Goal: Information Seeking & Learning: Learn about a topic

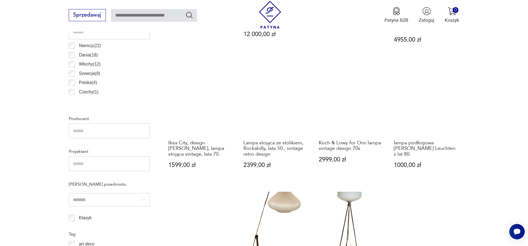
scroll to position [477, 0]
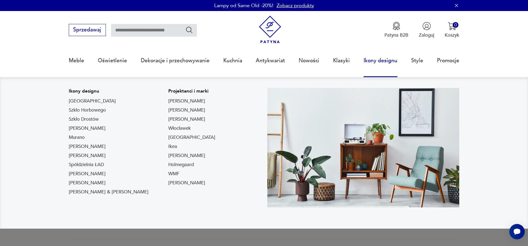
click at [381, 58] on link "Ikony designu" at bounding box center [381, 60] width 34 height 25
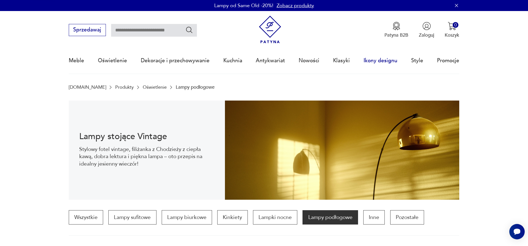
click at [380, 62] on link "Ikony designu" at bounding box center [381, 60] width 34 height 25
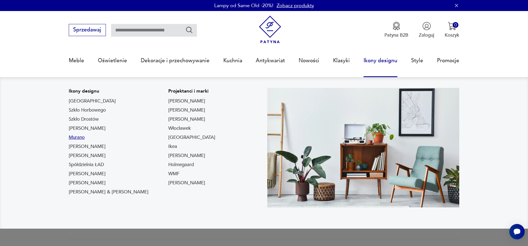
click at [84, 138] on link "Murano" at bounding box center [77, 137] width 16 height 7
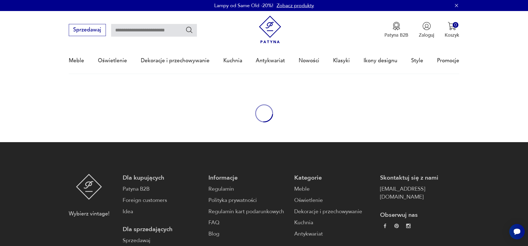
type input "******"
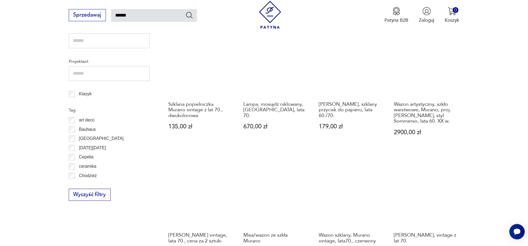
scroll to position [318, 0]
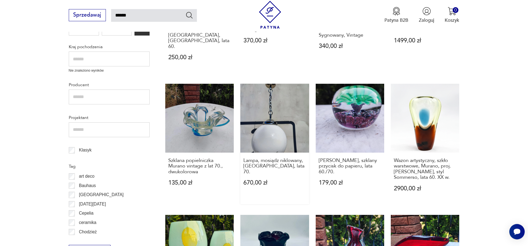
click at [280, 100] on link "Lampa, mosiądz niklowany, [GEOGRAPHIC_DATA], lata 70. 670,00 zł" at bounding box center [274, 144] width 68 height 120
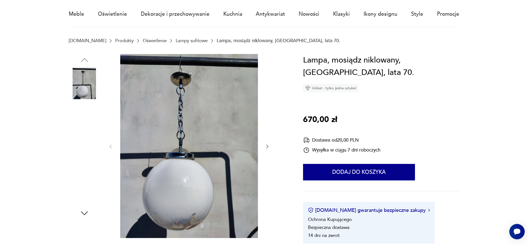
scroll to position [56, 0]
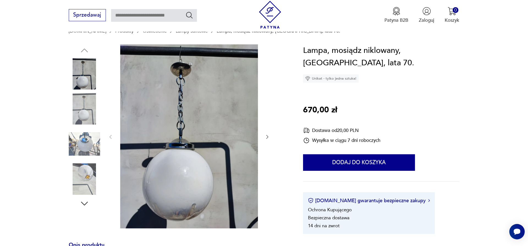
click at [85, 179] on img at bounding box center [84, 178] width 31 height 31
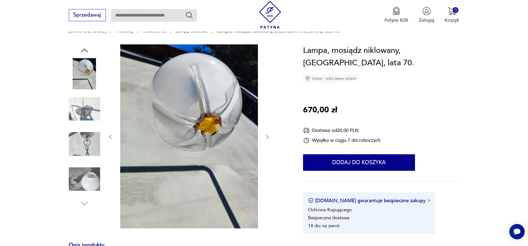
click at [88, 182] on img at bounding box center [84, 178] width 31 height 31
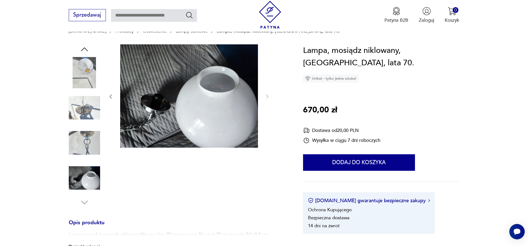
click at [87, 145] on img at bounding box center [84, 142] width 31 height 31
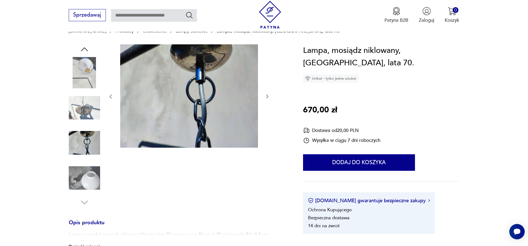
click at [86, 141] on img at bounding box center [84, 142] width 31 height 31
click at [86, 118] on img at bounding box center [84, 107] width 31 height 31
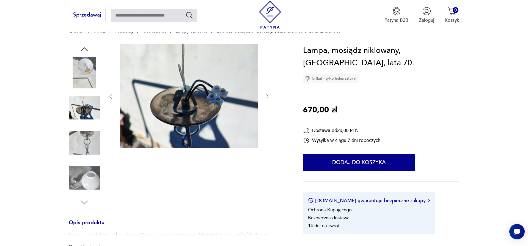
click at [84, 67] on img at bounding box center [84, 72] width 31 height 31
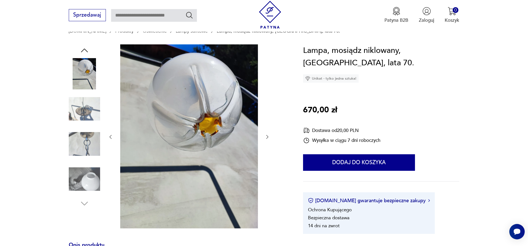
type input "******"
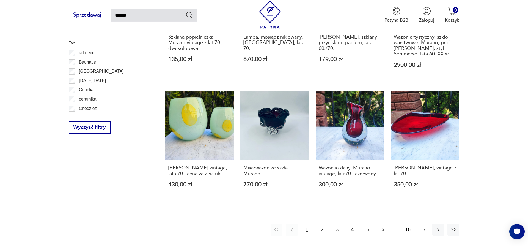
scroll to position [442, 0]
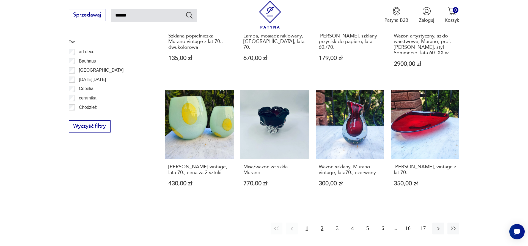
click at [320, 222] on button "2" at bounding box center [322, 228] width 12 height 12
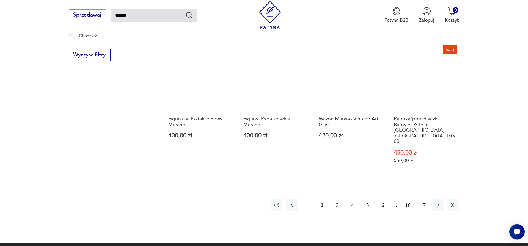
scroll to position [509, 0]
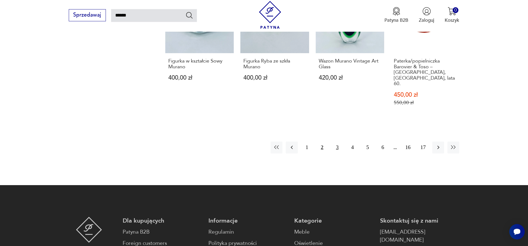
click at [338, 141] on button "3" at bounding box center [337, 147] width 12 height 12
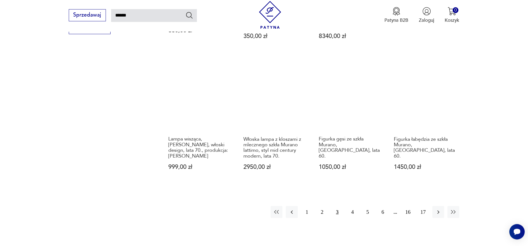
scroll to position [537, 0]
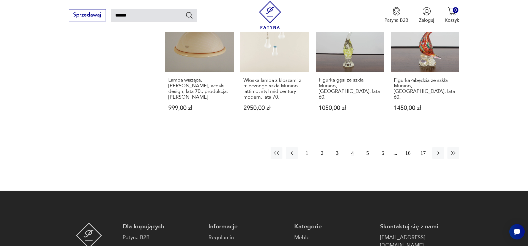
click at [354, 147] on button "4" at bounding box center [353, 153] width 12 height 12
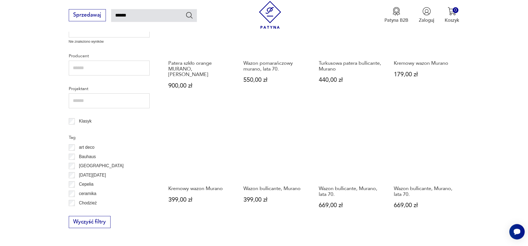
scroll to position [424, 0]
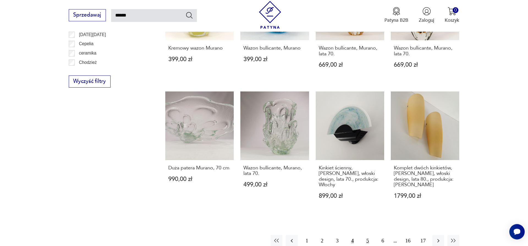
click at [366, 235] on button "5" at bounding box center [368, 241] width 12 height 12
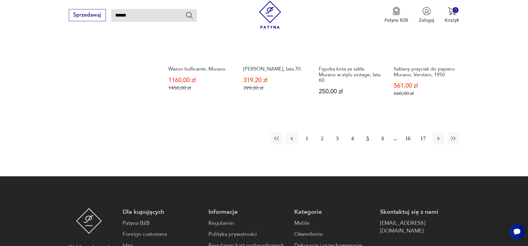
scroll to position [565, 0]
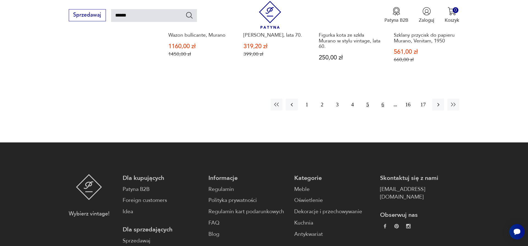
click at [383, 98] on button "6" at bounding box center [383, 104] width 12 height 12
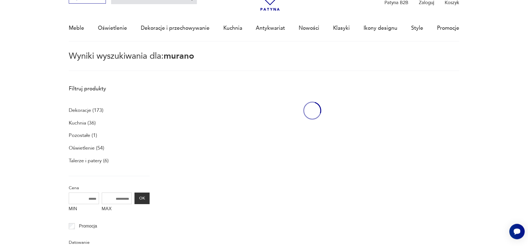
scroll to position [32, 0]
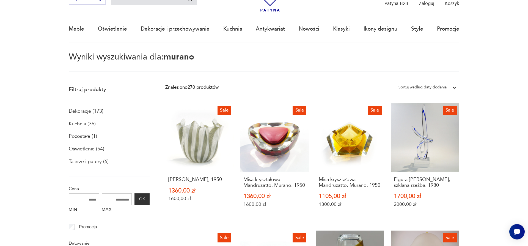
click at [86, 150] on p "Oświetlenie (54)" at bounding box center [86, 148] width 35 height 9
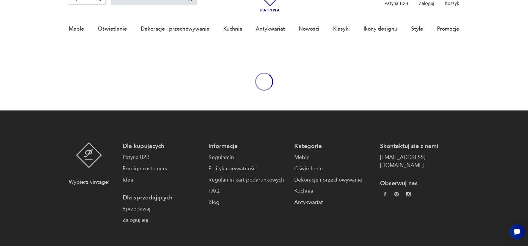
type input "******"
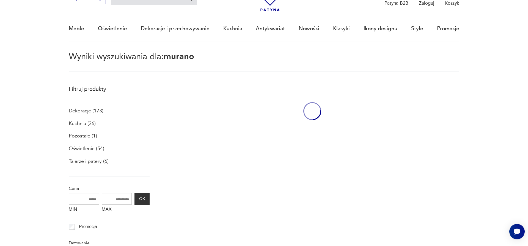
scroll to position [32, 0]
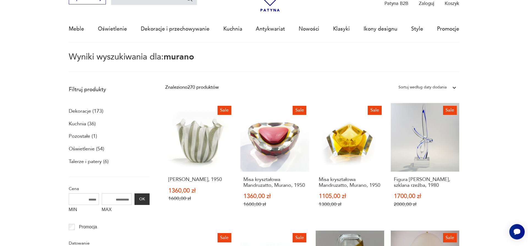
click at [84, 149] on p "Oświetlenie (54)" at bounding box center [86, 148] width 35 height 9
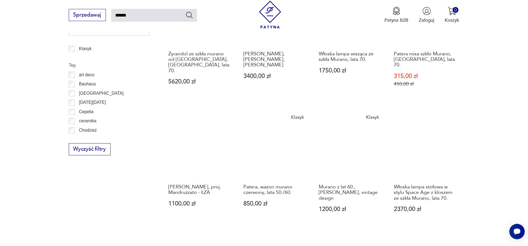
scroll to position [537, 0]
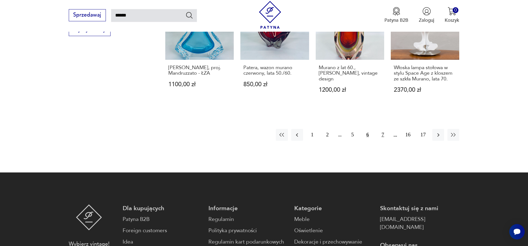
click at [385, 129] on button "7" at bounding box center [383, 135] width 12 height 12
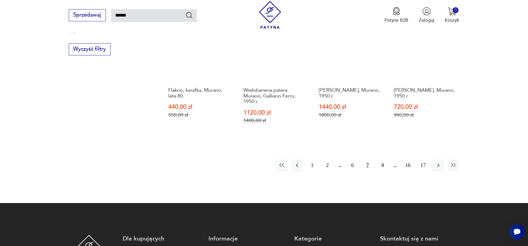
scroll to position [537, 0]
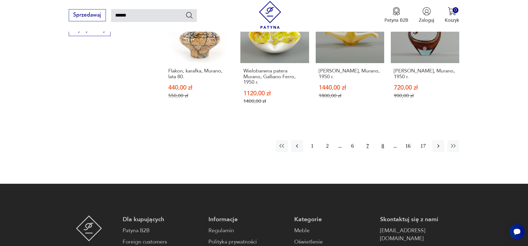
click at [382, 140] on button "8" at bounding box center [383, 146] width 12 height 12
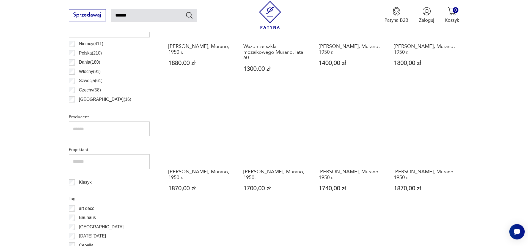
scroll to position [424, 0]
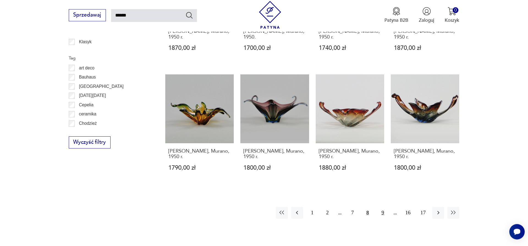
click at [382, 213] on button "9" at bounding box center [383, 213] width 12 height 12
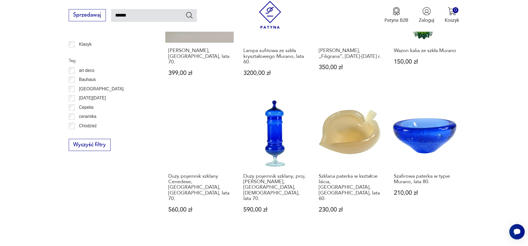
scroll to position [452, 0]
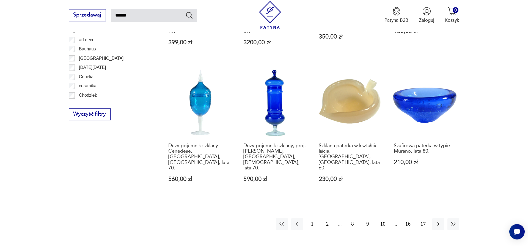
click at [385, 218] on button "10" at bounding box center [383, 224] width 12 height 12
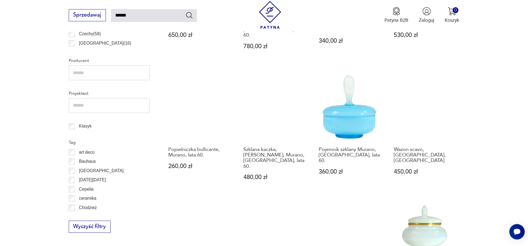
scroll to position [452, 0]
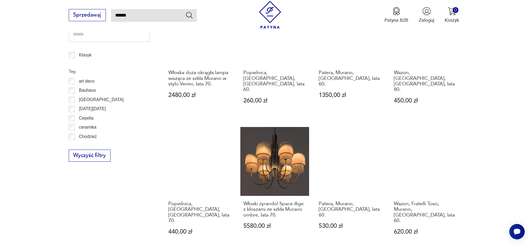
scroll to position [424, 0]
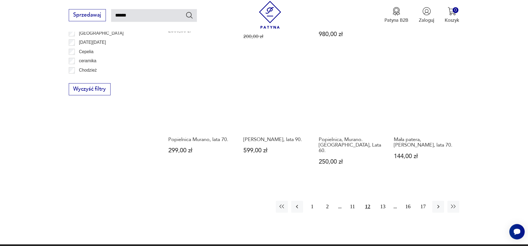
scroll to position [509, 0]
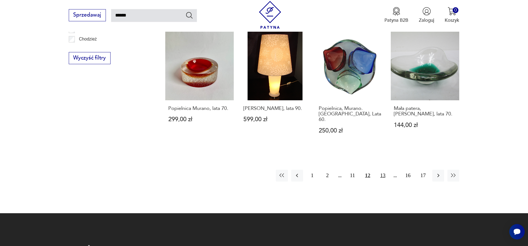
click at [383, 169] on button "13" at bounding box center [383, 175] width 12 height 12
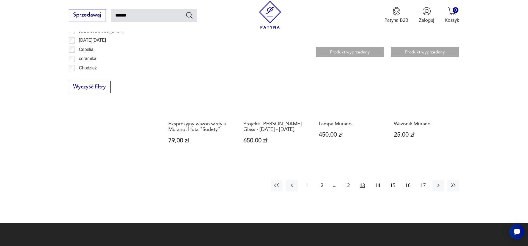
scroll to position [481, 0]
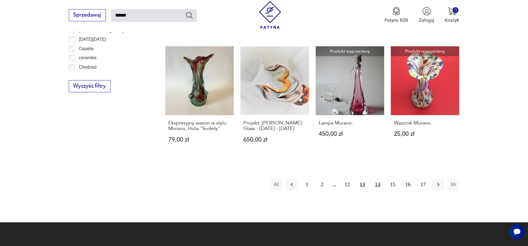
click at [376, 179] on button "14" at bounding box center [378, 185] width 12 height 12
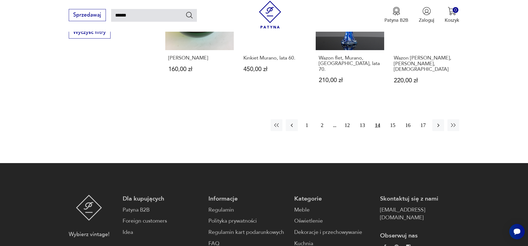
scroll to position [537, 0]
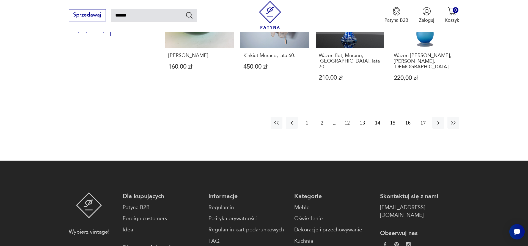
click at [394, 118] on button "15" at bounding box center [393, 123] width 12 height 12
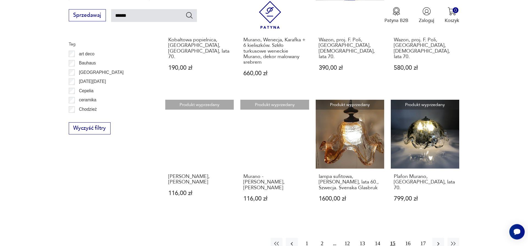
scroll to position [452, 0]
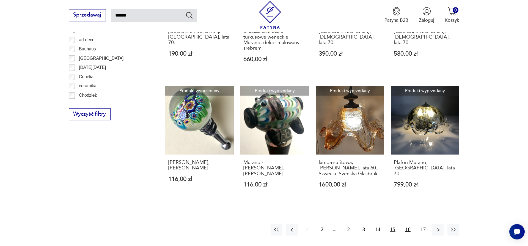
click at [404, 223] on button "16" at bounding box center [408, 229] width 12 height 12
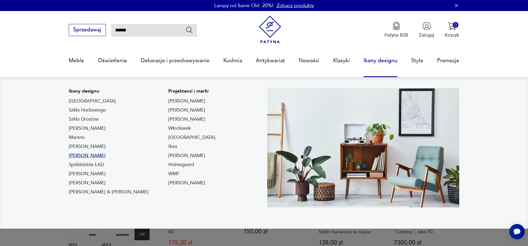
click at [98, 155] on link "[PERSON_NAME]" at bounding box center [87, 155] width 37 height 7
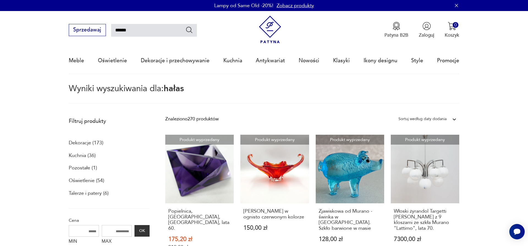
type input "*****"
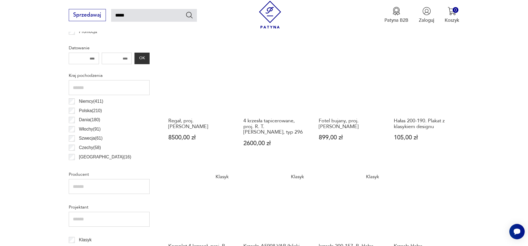
scroll to position [256, 0]
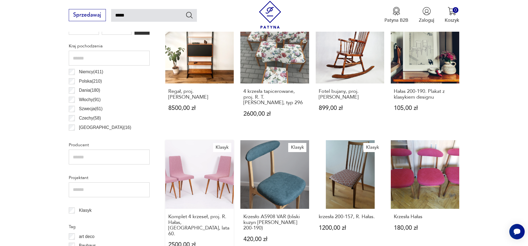
click at [207, 160] on link "Klasyk Komplet 4 krzeseł, proj. R. Hałas, [GEOGRAPHIC_DATA], lata 60. 2500,00 zł" at bounding box center [199, 200] width 68 height 120
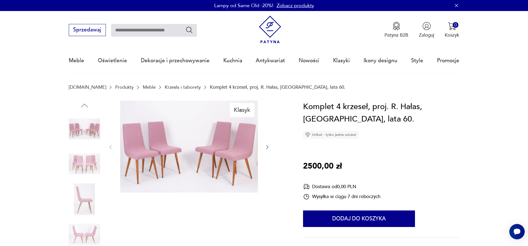
click at [90, 170] on img at bounding box center [84, 163] width 31 height 31
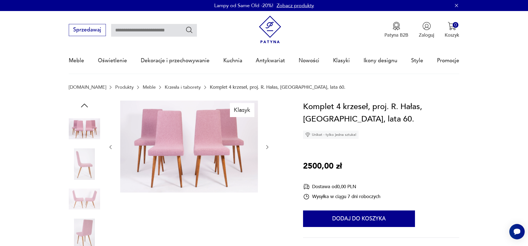
click at [88, 171] on img at bounding box center [84, 163] width 31 height 31
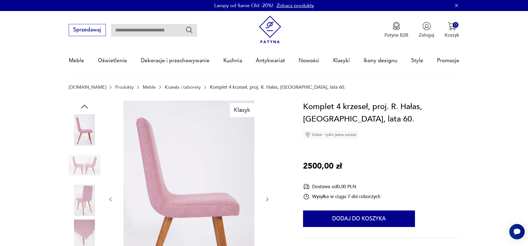
click at [85, 202] on img at bounding box center [84, 199] width 31 height 31
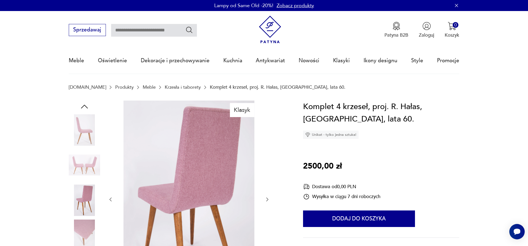
scroll to position [56, 0]
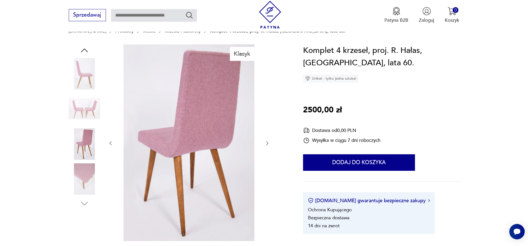
click at [83, 145] on img at bounding box center [84, 143] width 31 height 31
click at [85, 113] on img at bounding box center [84, 108] width 31 height 31
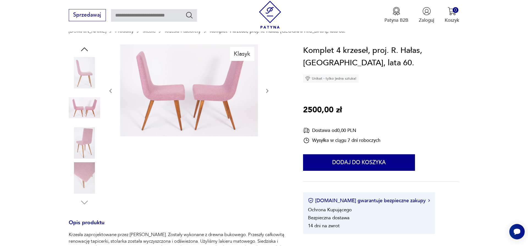
click at [87, 79] on img at bounding box center [84, 72] width 31 height 31
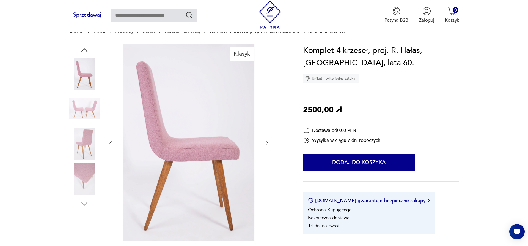
click at [86, 49] on icon "button" at bounding box center [84, 50] width 10 height 10
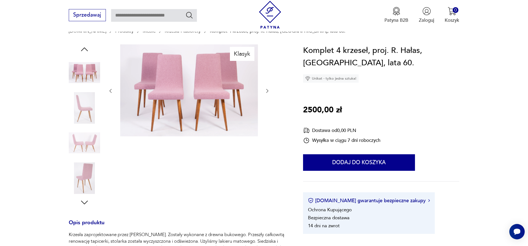
click at [82, 68] on img at bounding box center [84, 72] width 31 height 31
click at [85, 106] on img at bounding box center [84, 107] width 31 height 31
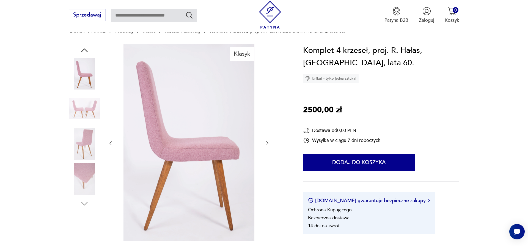
click at [84, 106] on img at bounding box center [84, 108] width 31 height 31
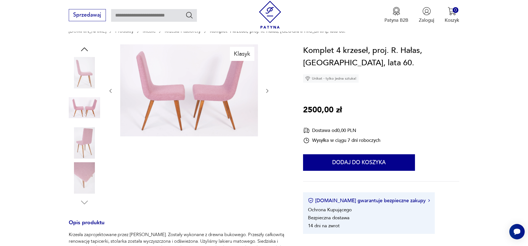
click at [90, 136] on img at bounding box center [84, 142] width 31 height 31
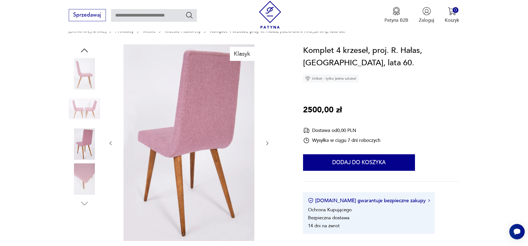
click at [84, 175] on img at bounding box center [84, 178] width 31 height 31
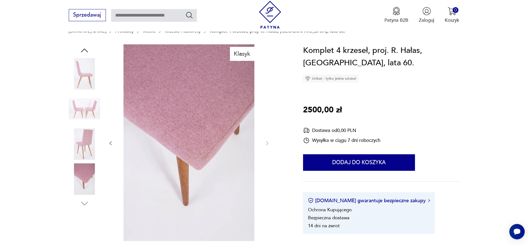
scroll to position [89, 0]
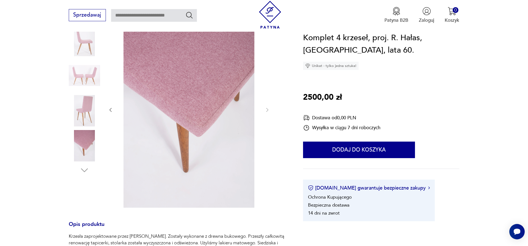
type input "*****"
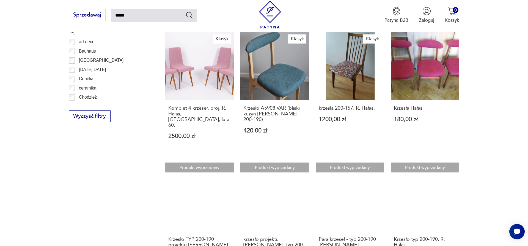
scroll to position [421, 0]
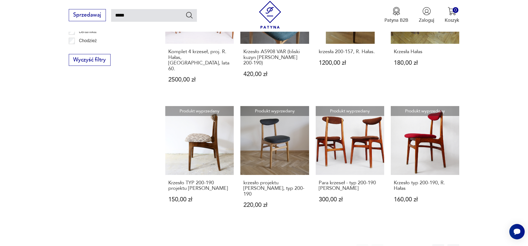
click at [411, 244] on button "2" at bounding box center [408, 250] width 12 height 12
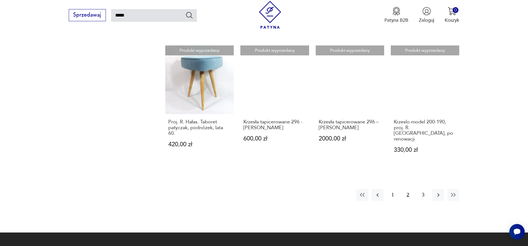
scroll to position [537, 0]
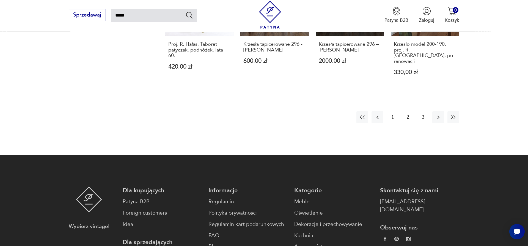
click at [426, 111] on button "3" at bounding box center [423, 117] width 12 height 12
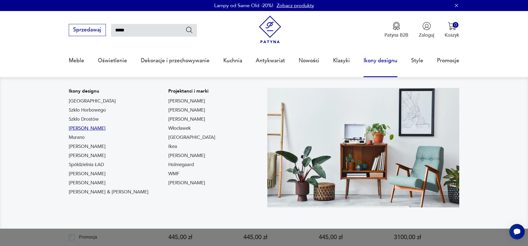
click at [88, 125] on link "[PERSON_NAME]" at bounding box center [87, 128] width 37 height 7
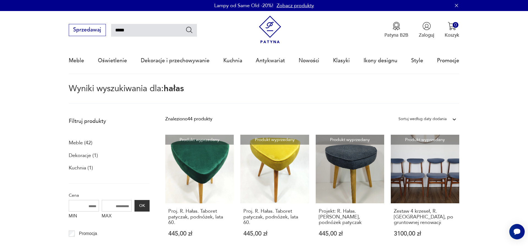
type input "*******"
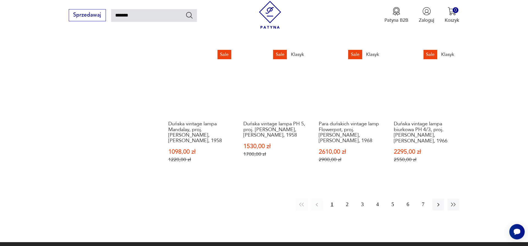
scroll to position [537, 0]
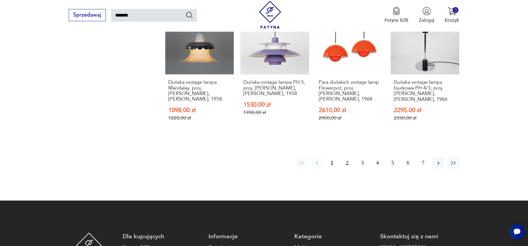
click at [348, 157] on button "2" at bounding box center [347, 163] width 12 height 12
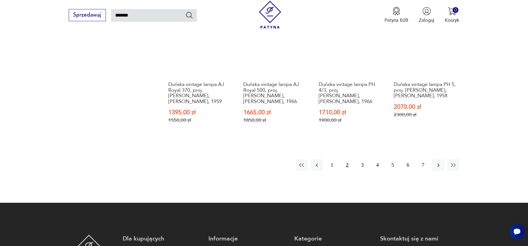
scroll to position [565, 0]
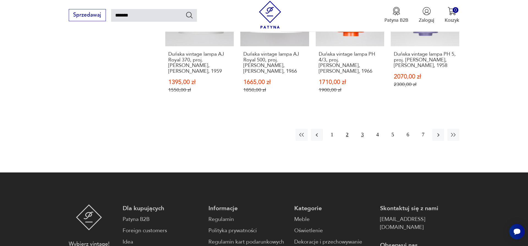
click at [362, 134] on button "3" at bounding box center [362, 135] width 12 height 12
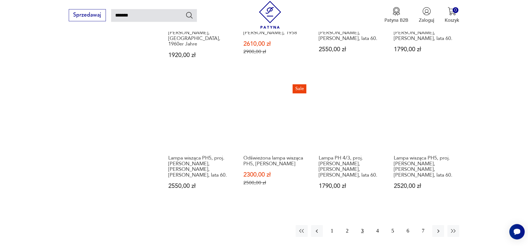
scroll to position [481, 0]
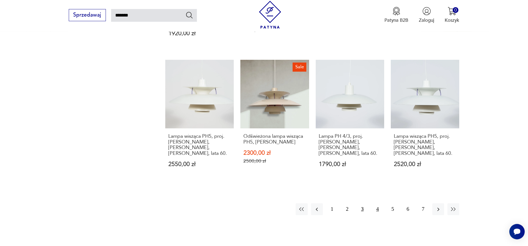
click at [378, 203] on button "4" at bounding box center [378, 209] width 12 height 12
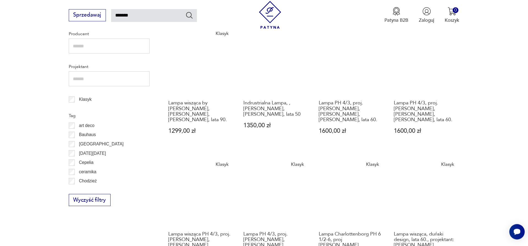
scroll to position [284, 0]
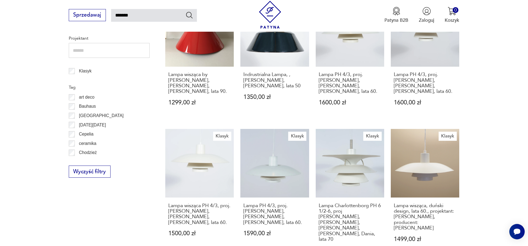
click at [87, 100] on p "art deco" at bounding box center [86, 97] width 15 height 7
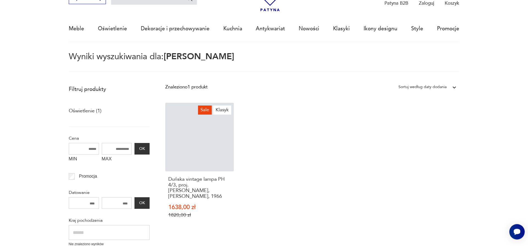
scroll to position [32, 0]
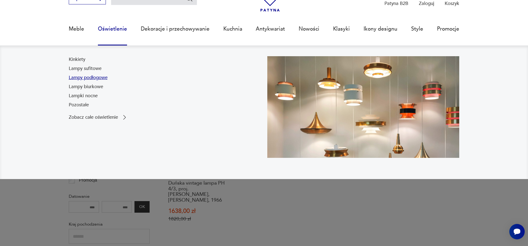
click at [101, 78] on link "Lampy podłogowe" at bounding box center [88, 77] width 39 height 7
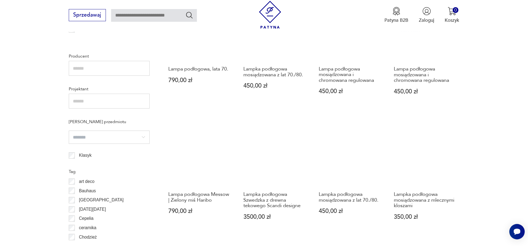
scroll to position [565, 0]
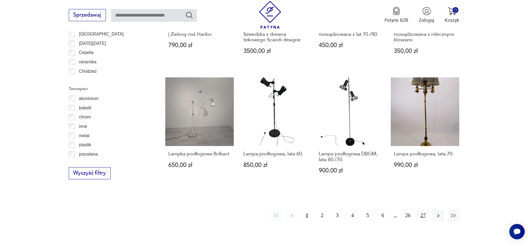
click at [421, 217] on button "27" at bounding box center [423, 215] width 12 height 12
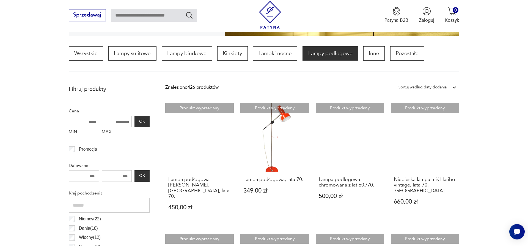
scroll to position [304, 0]
